Goal: Find specific page/section: Find specific page/section

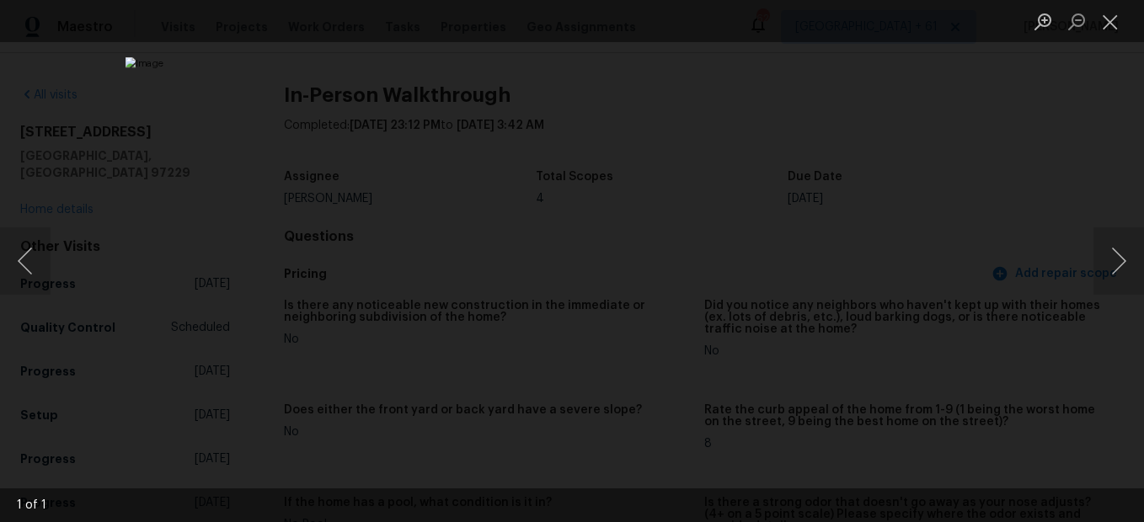
scroll to position [1937, 0]
click at [1110, 27] on button "Close lightbox" at bounding box center [1110, 21] width 34 height 29
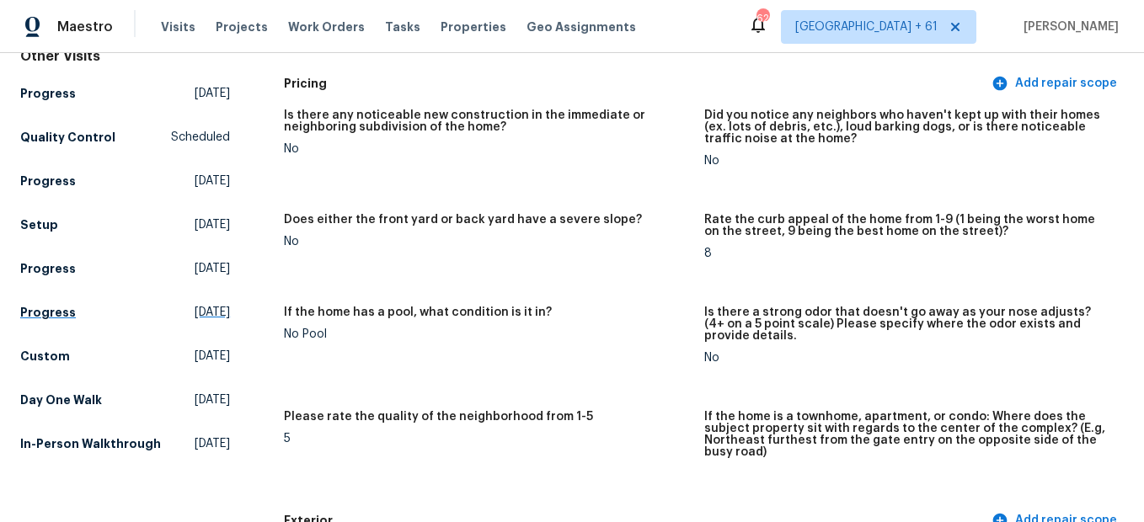
scroll to position [0, 0]
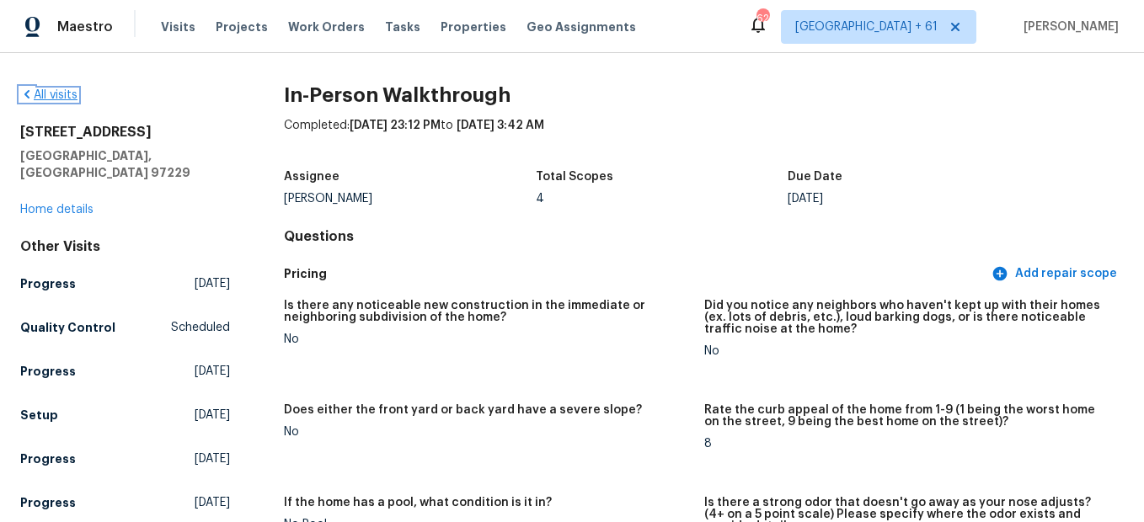
click at [61, 98] on link "All visits" at bounding box center [48, 95] width 57 height 12
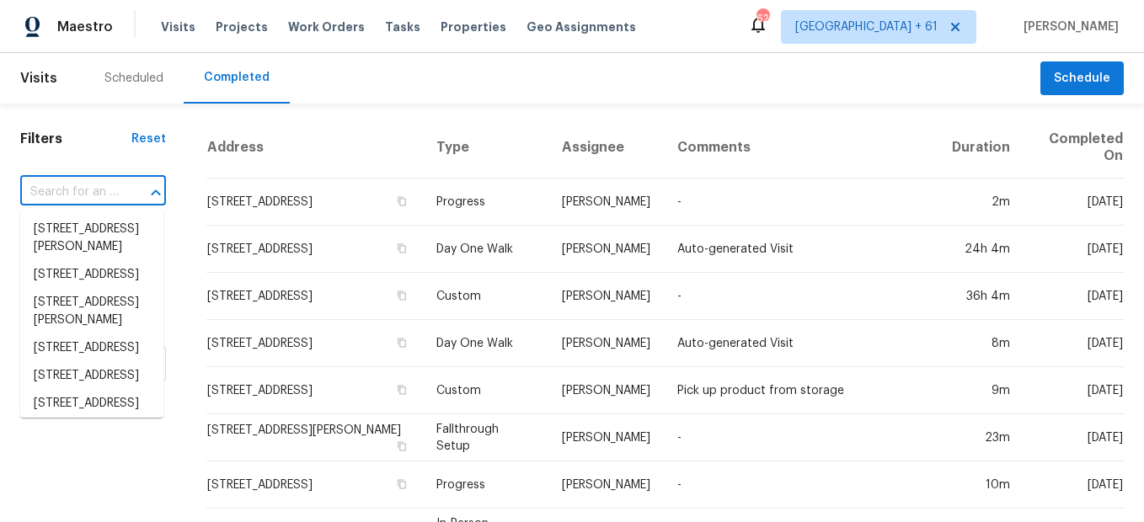
click at [69, 195] on input "text" at bounding box center [69, 192] width 99 height 26
paste input "[STREET_ADDRESS][PERSON_NAME]"
type input "[STREET_ADDRESS][PERSON_NAME]"
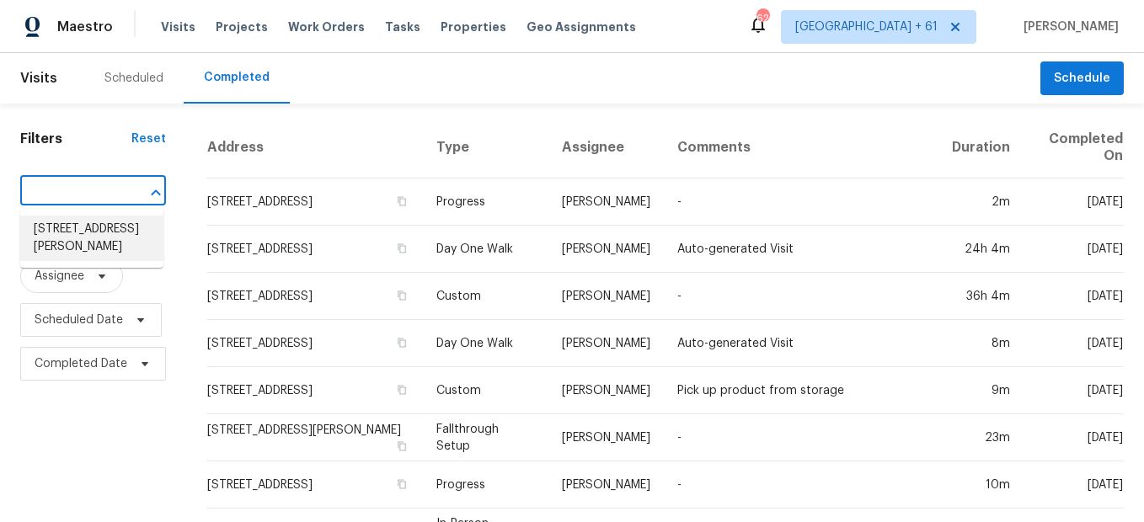
click at [104, 227] on li "[STREET_ADDRESS][PERSON_NAME]" at bounding box center [91, 238] width 143 height 45
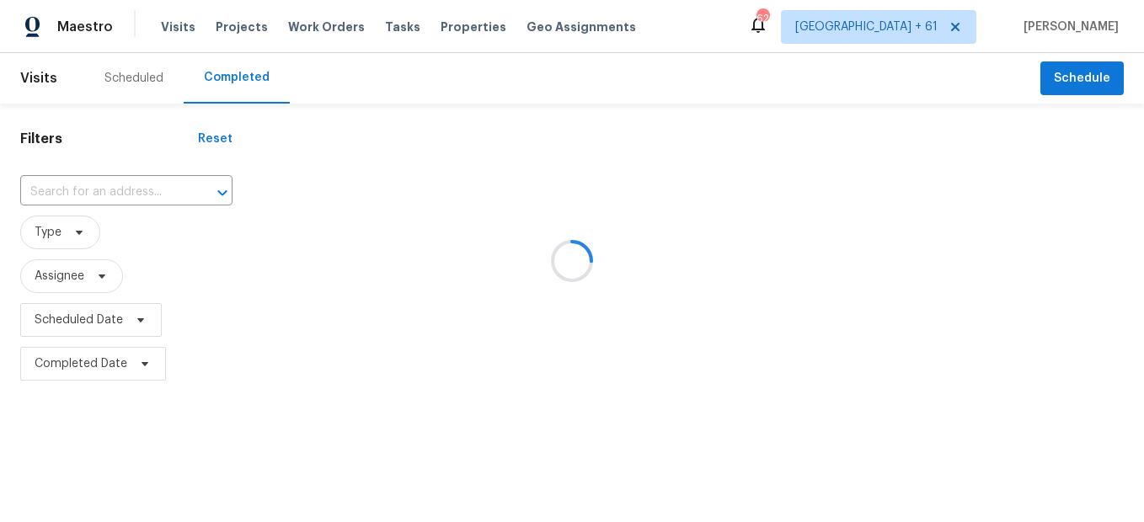
type input "[STREET_ADDRESS][PERSON_NAME]"
